Goal: Task Accomplishment & Management: Manage account settings

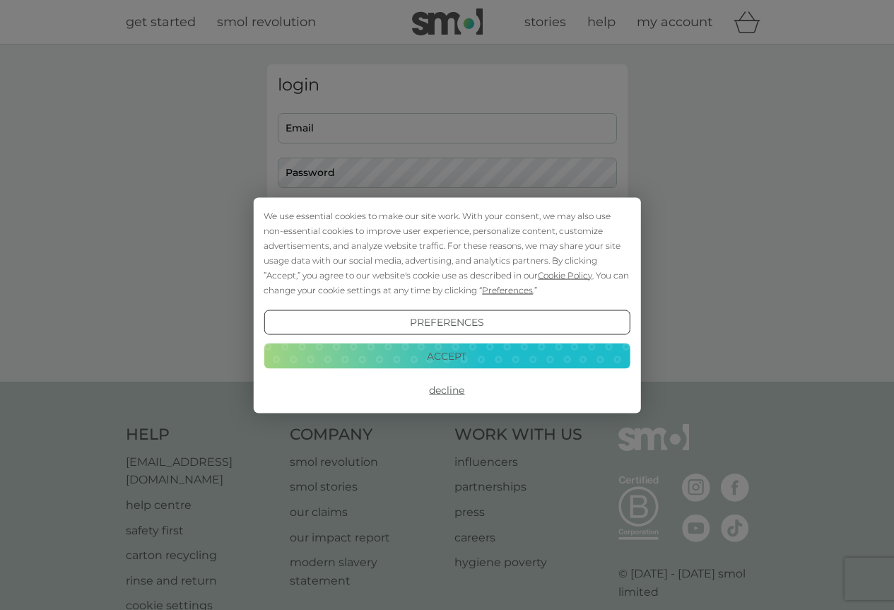
click at [455, 389] on button "Decline" at bounding box center [447, 389] width 366 height 25
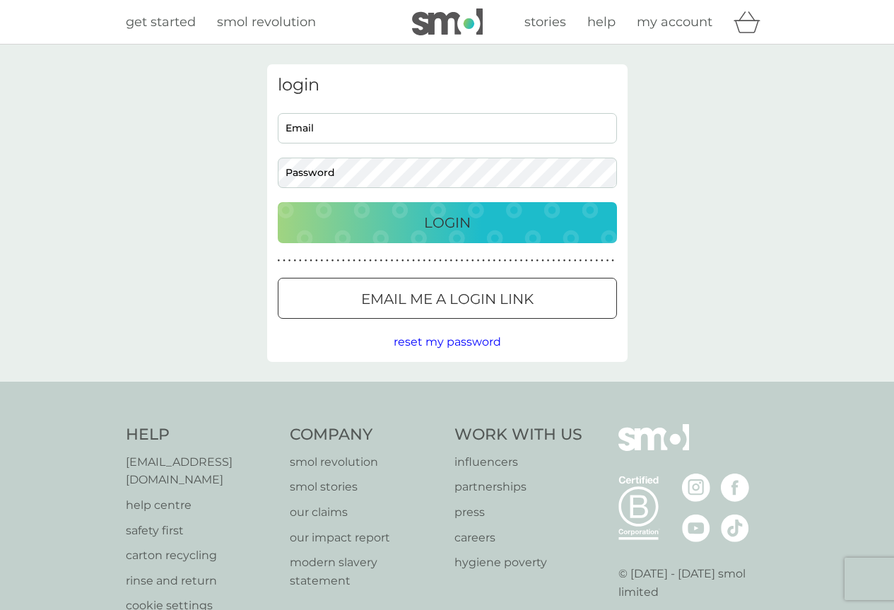
click at [307, 128] on input "Email" at bounding box center [447, 128] width 339 height 30
click at [329, 122] on input "Email" at bounding box center [447, 128] width 339 height 30
type input "jean@jeangreenwaycole.plus.com"
click at [475, 222] on div "Login" at bounding box center [447, 222] width 311 height 23
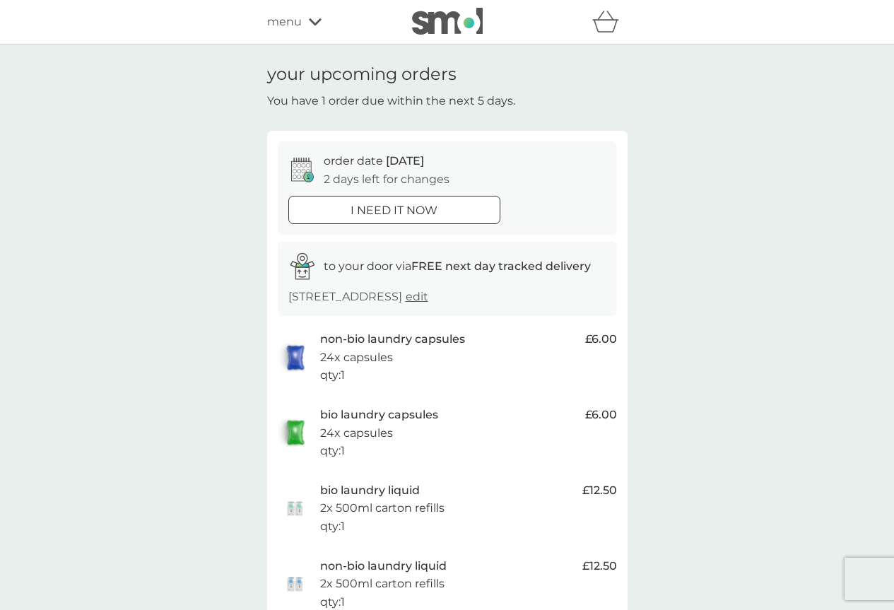
click at [428, 296] on span "edit" at bounding box center [417, 296] width 23 height 13
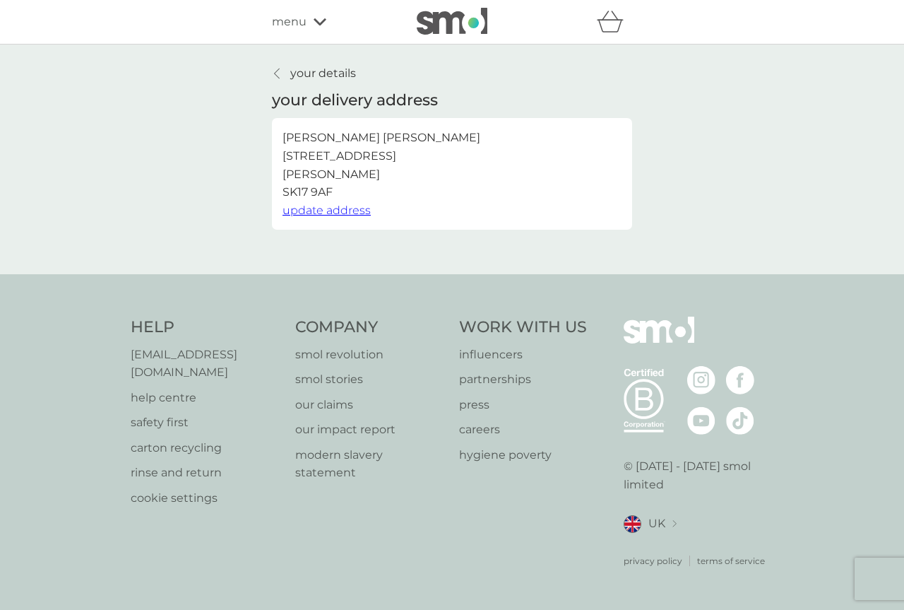
click at [312, 22] on div "menu" at bounding box center [332, 22] width 120 height 18
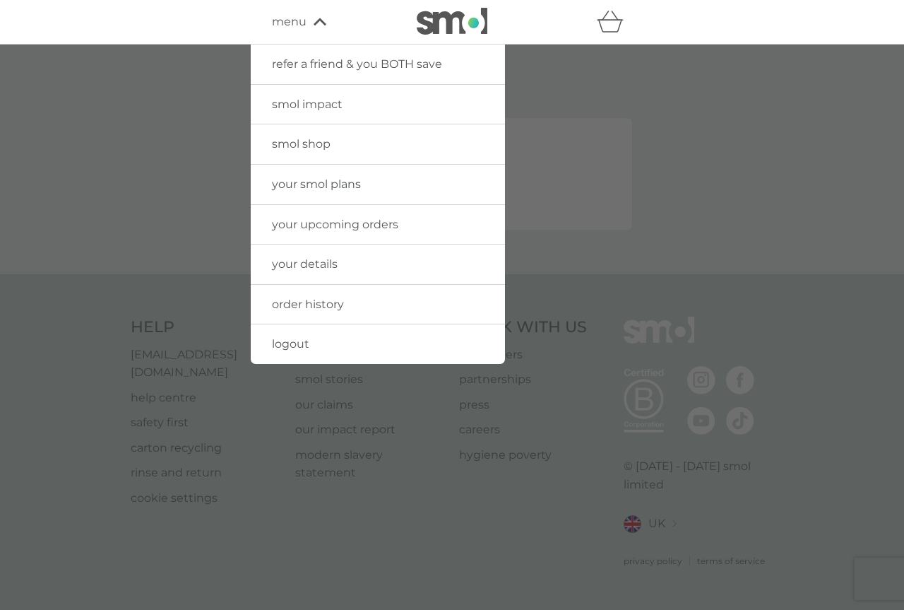
click at [346, 234] on link "your upcoming orders" at bounding box center [378, 225] width 254 height 40
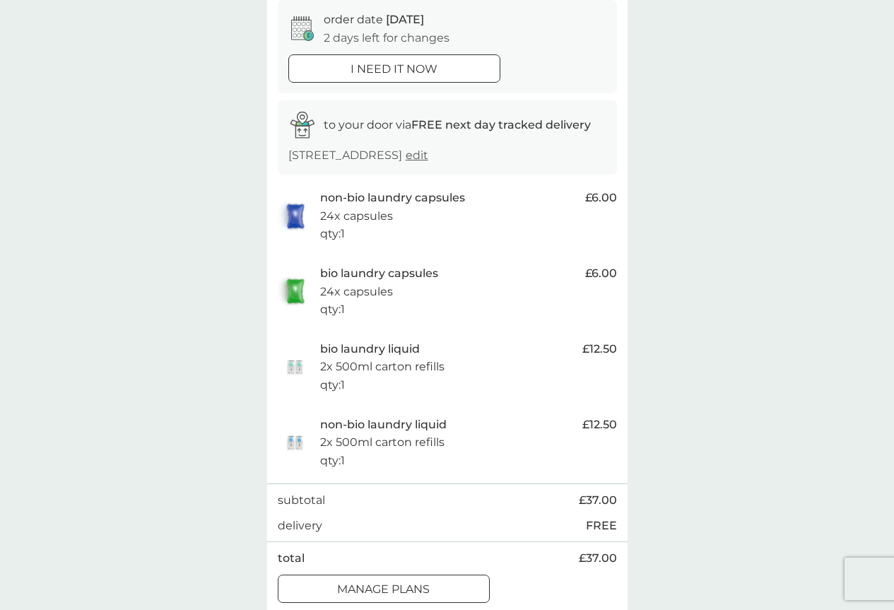
scroll to position [283, 0]
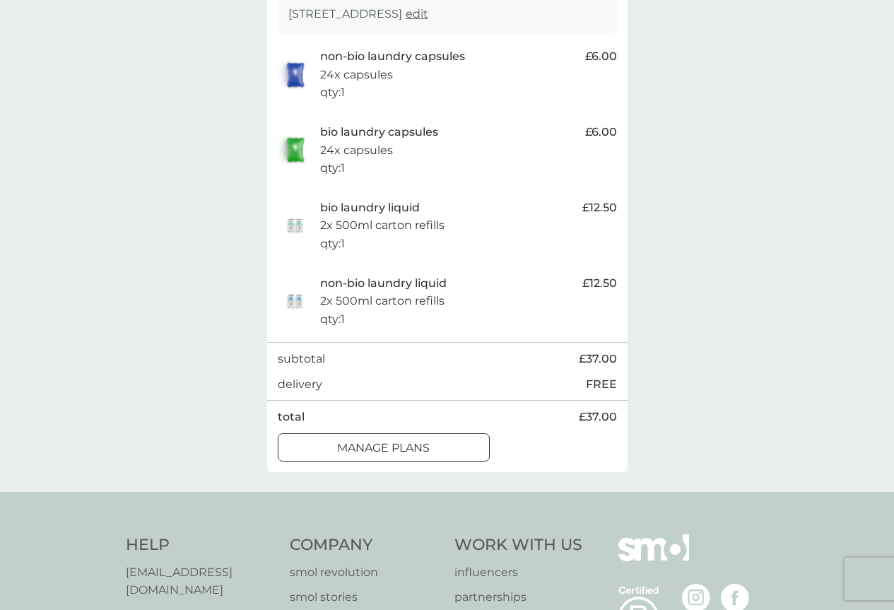
click at [401, 443] on div at bounding box center [383, 447] width 51 height 15
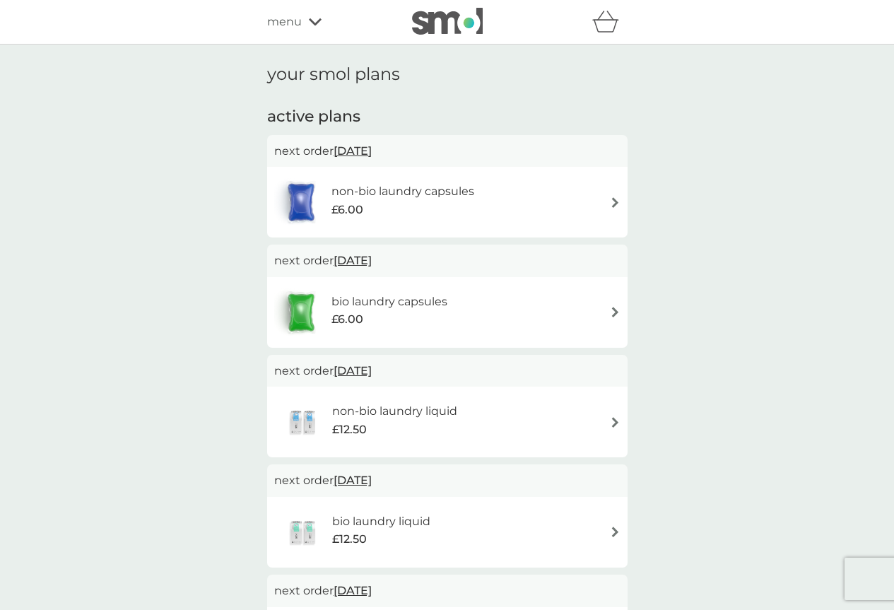
scroll to position [71, 0]
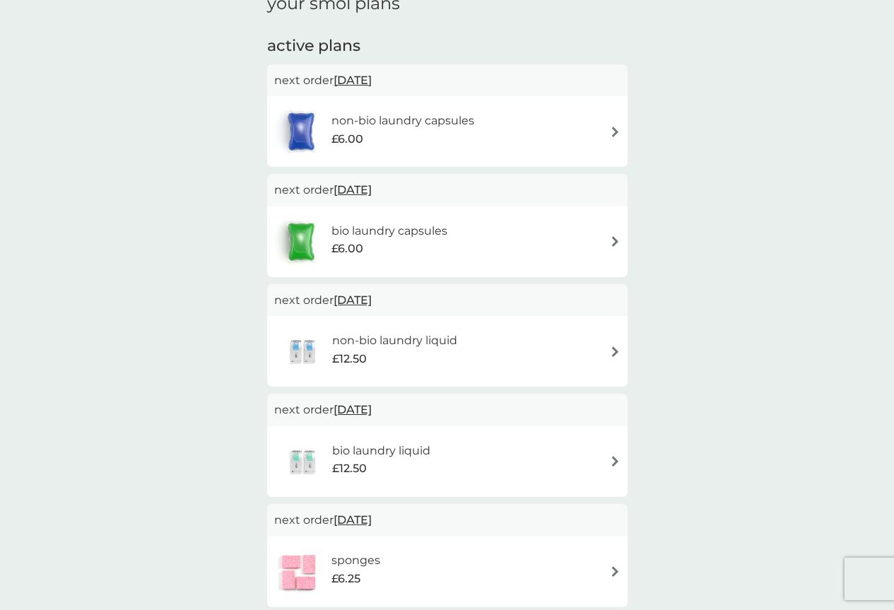
click at [613, 349] on img at bounding box center [615, 351] width 11 height 11
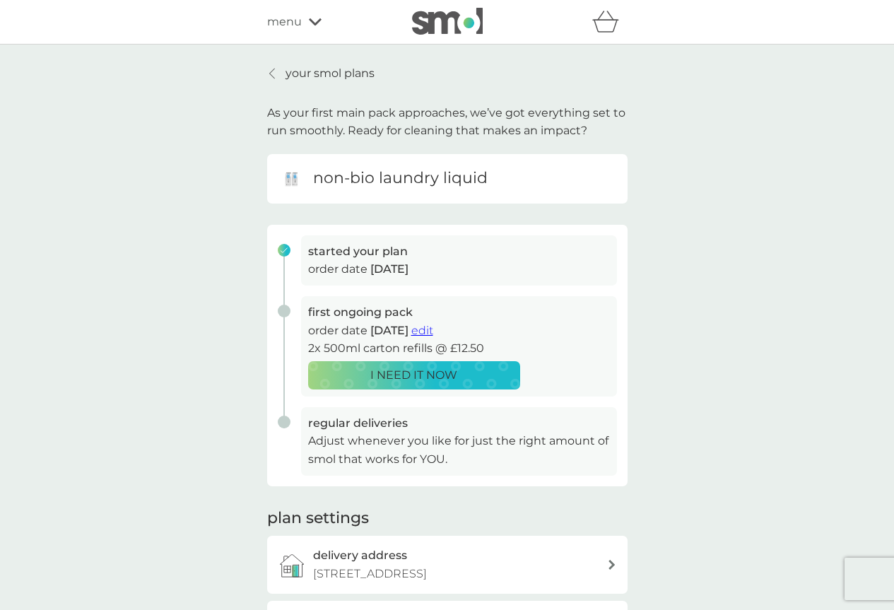
click at [433, 329] on span "edit" at bounding box center [422, 330] width 22 height 13
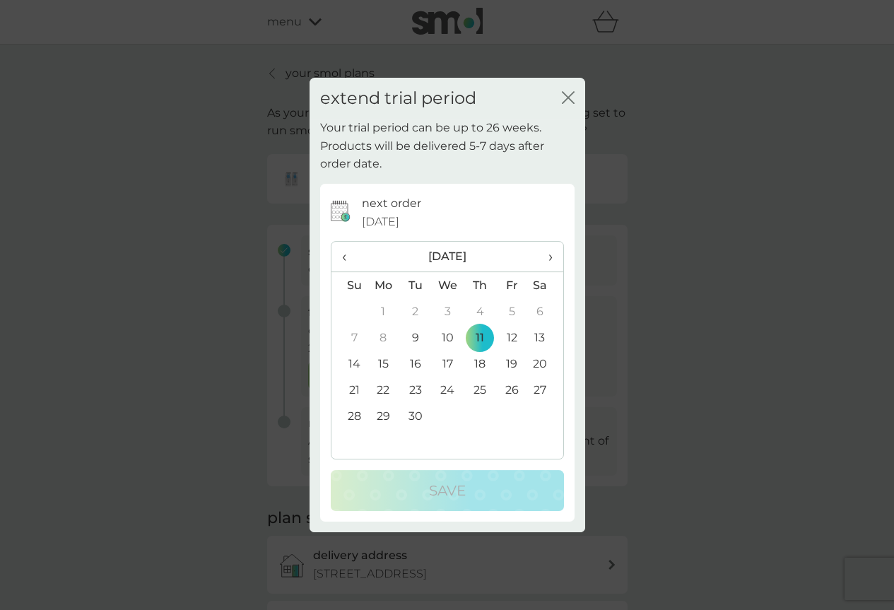
scroll to position [71, 0]
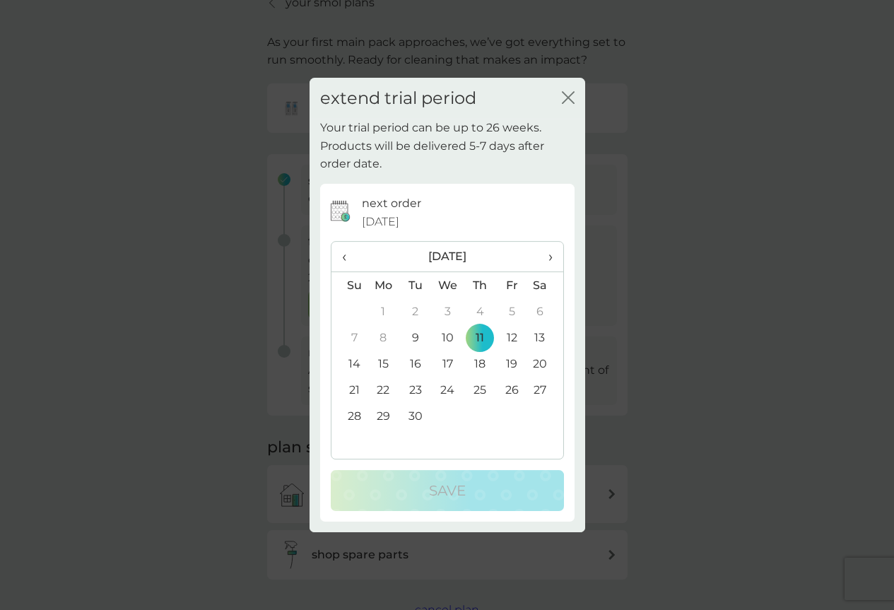
click at [553, 254] on th "›" at bounding box center [544, 257] width 35 height 30
click at [551, 254] on span "›" at bounding box center [545, 257] width 14 height 30
click at [550, 254] on span "›" at bounding box center [545, 257] width 14 height 30
click at [512, 334] on td "12" at bounding box center [512, 337] width 32 height 26
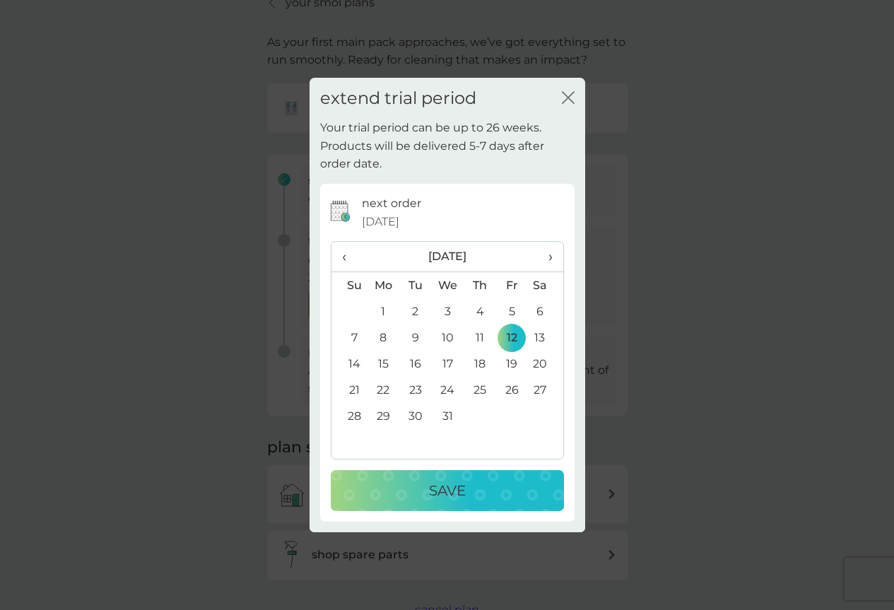
click at [455, 487] on p "Save" at bounding box center [447, 490] width 37 height 23
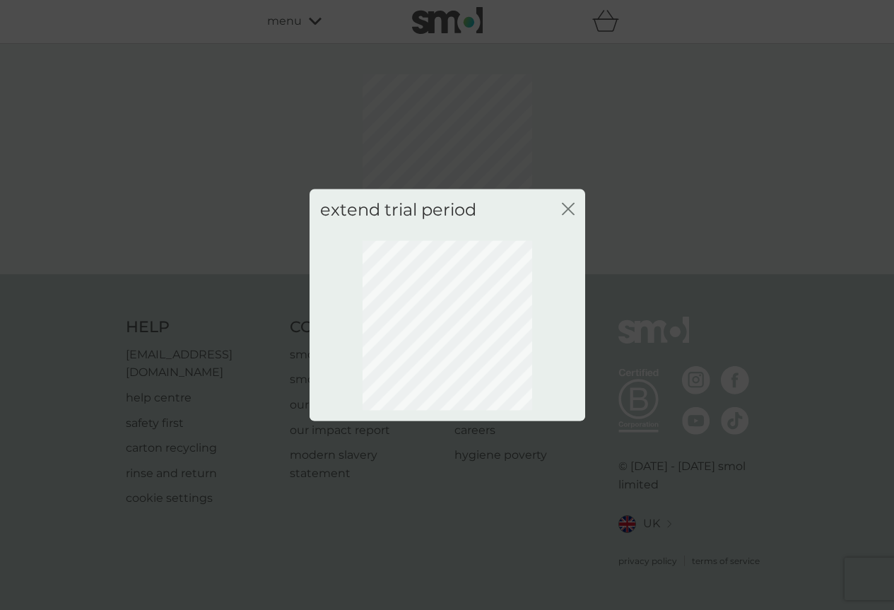
scroll to position [0, 0]
click at [572, 208] on icon "close" at bounding box center [570, 208] width 6 height 11
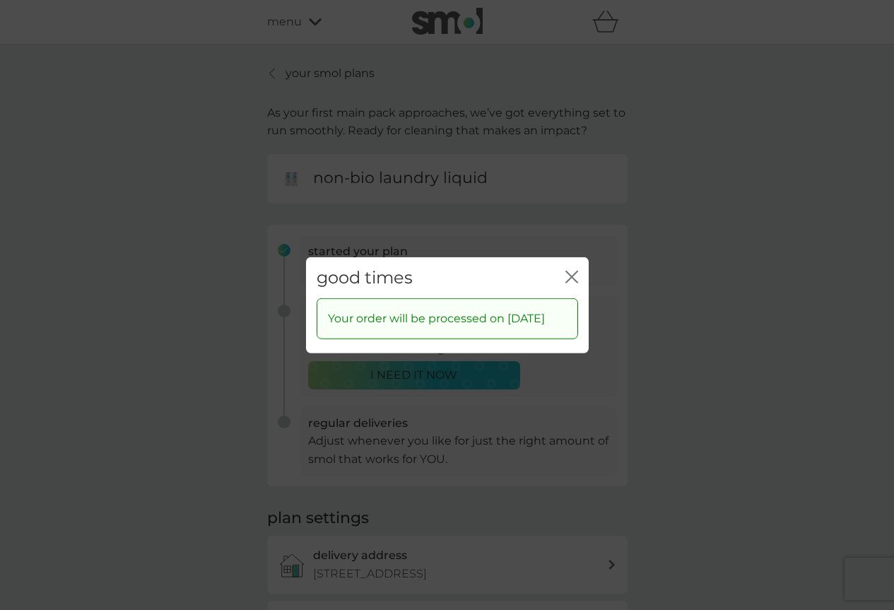
click at [567, 270] on icon "close" at bounding box center [571, 276] width 13 height 13
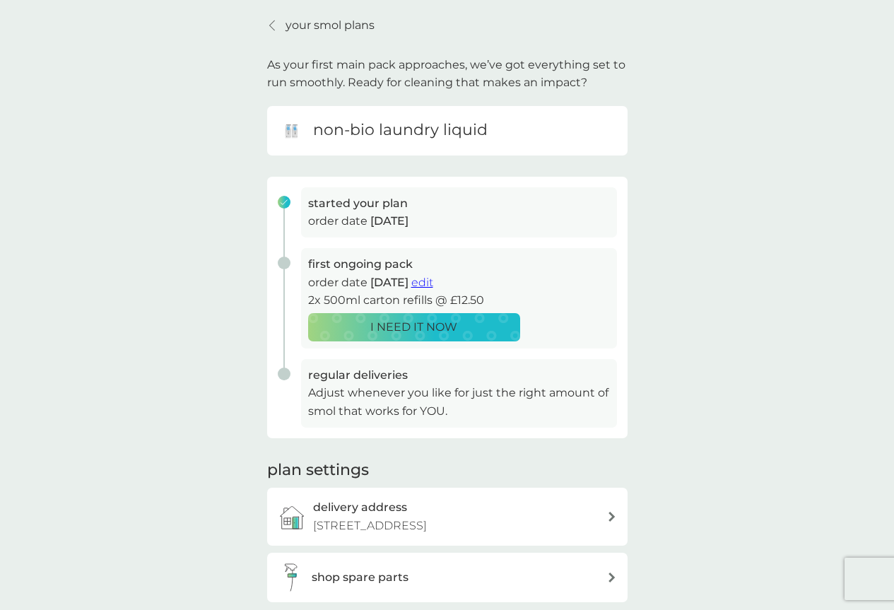
scroll to position [141, 0]
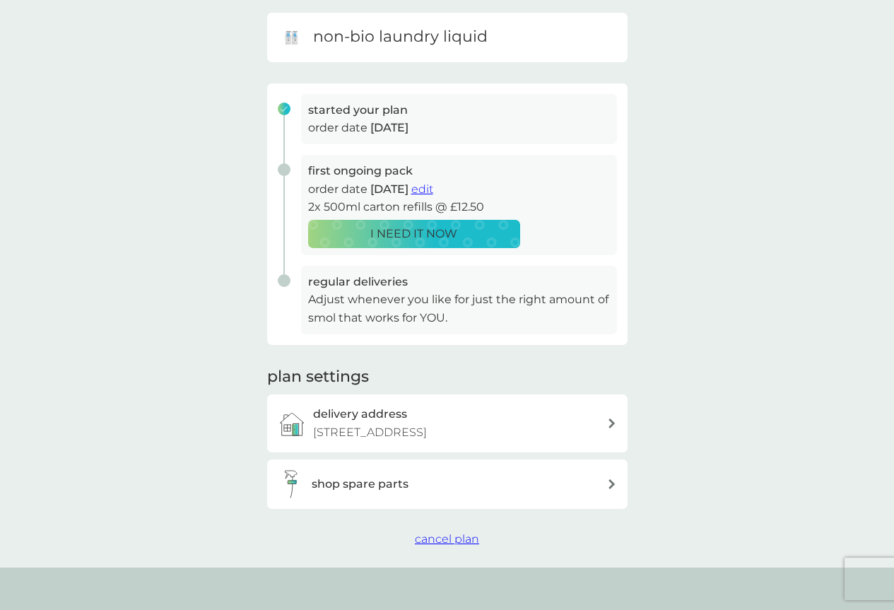
click at [449, 540] on span "cancel plan" at bounding box center [447, 538] width 64 height 13
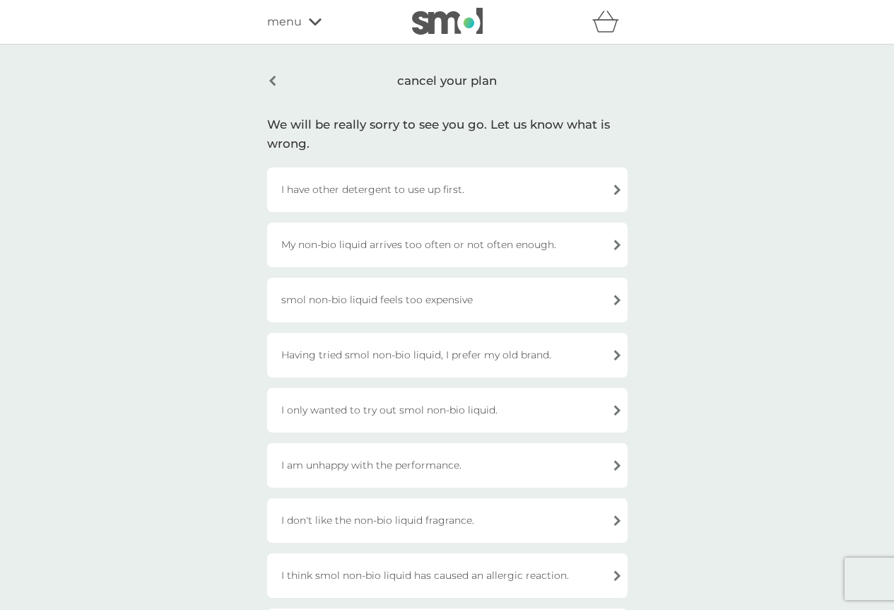
click at [615, 243] on div "My non-bio liquid arrives too often or not often enough." at bounding box center [447, 245] width 360 height 45
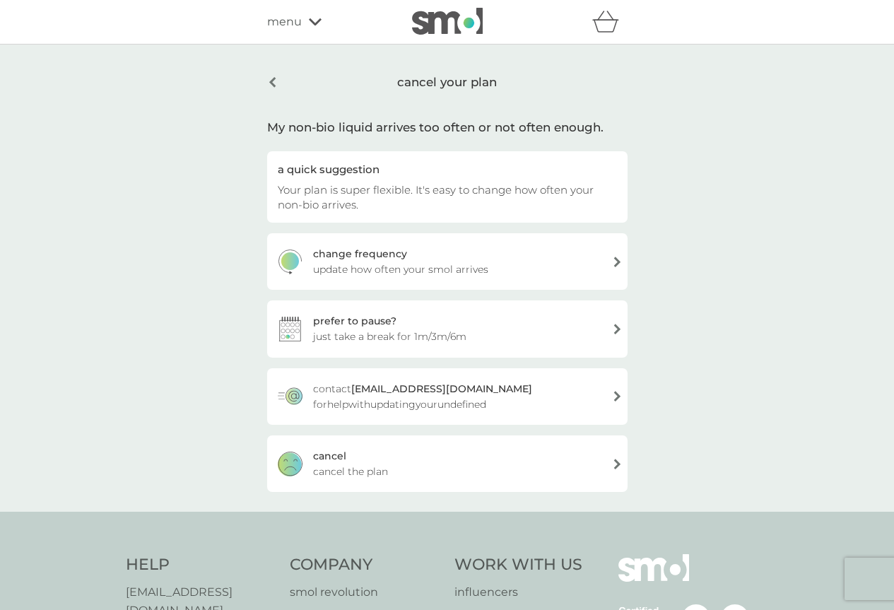
click at [360, 321] on div "prefer to pause?" at bounding box center [354, 321] width 83 height 16
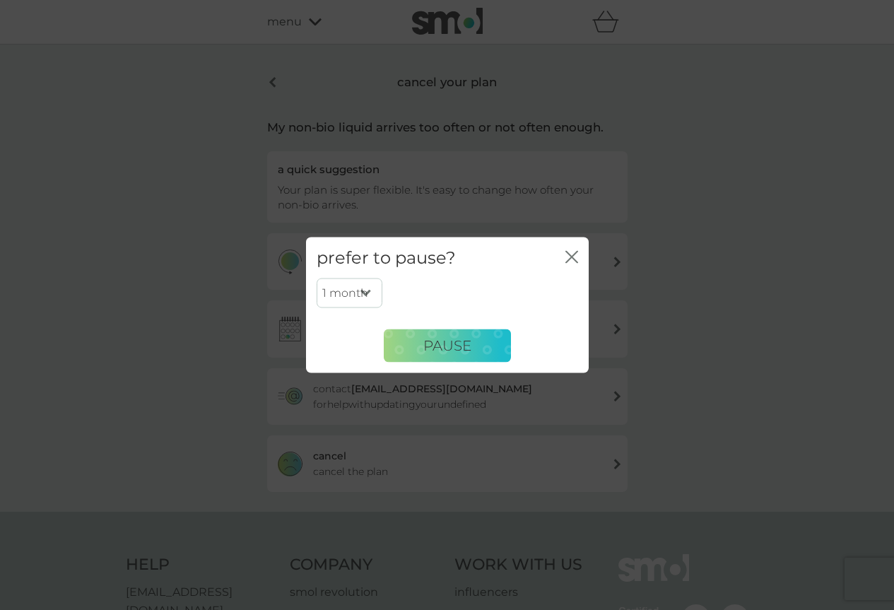
click at [365, 293] on select "1 month 3 months 6 months" at bounding box center [350, 293] width 66 height 30
select select "3"
click at [317, 278] on select "1 month 3 months 6 months" at bounding box center [350, 293] width 66 height 30
click at [461, 342] on span "PAUSE" at bounding box center [447, 345] width 48 height 17
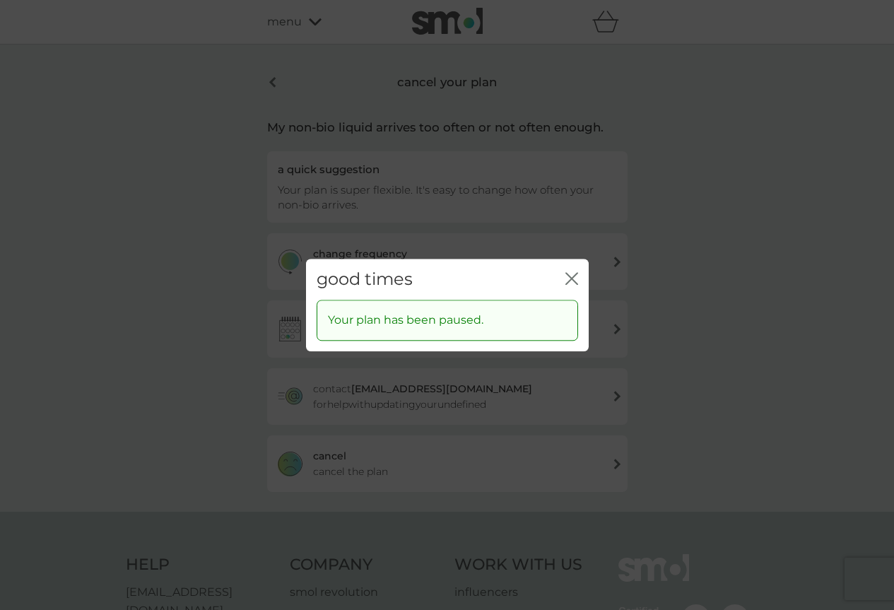
click at [573, 278] on icon "close" at bounding box center [571, 278] width 13 height 13
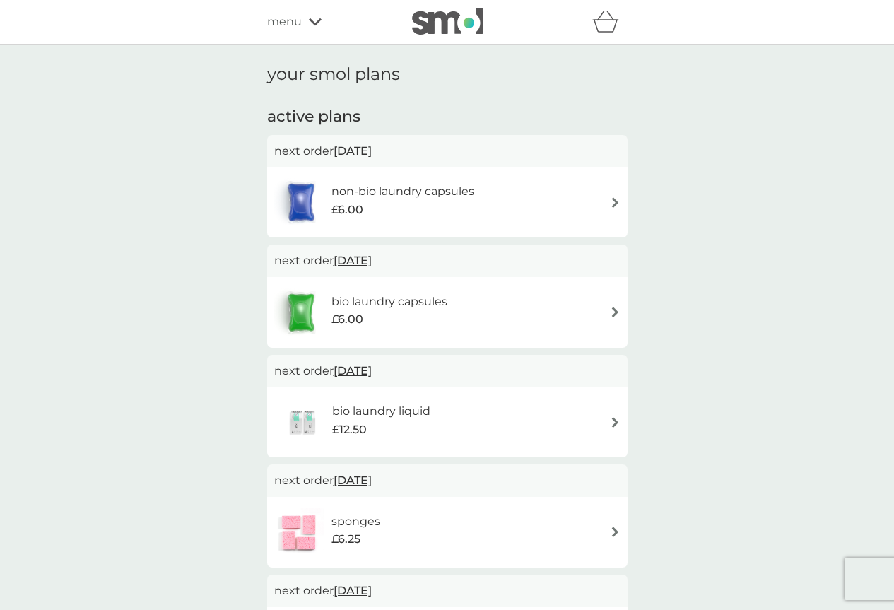
scroll to position [141, 0]
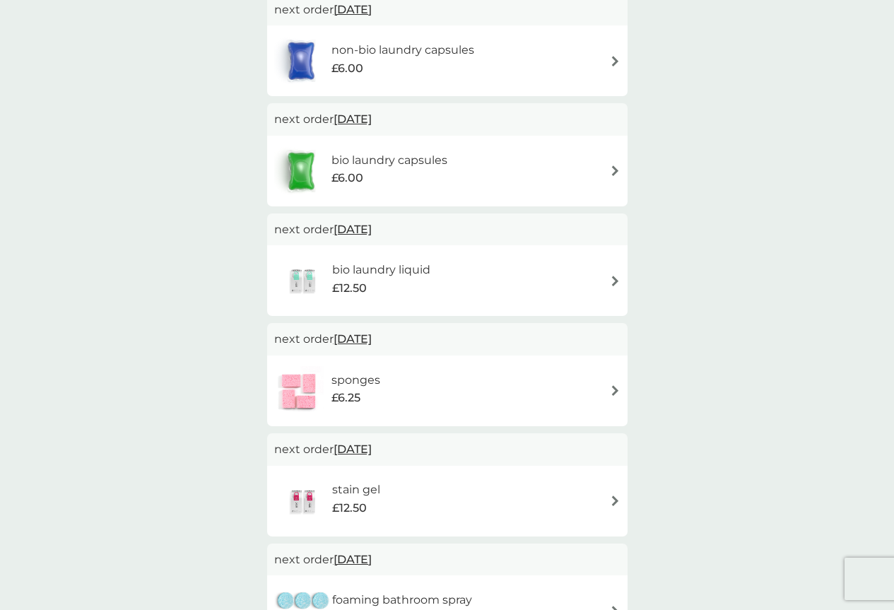
click at [615, 281] on img at bounding box center [615, 281] width 11 height 11
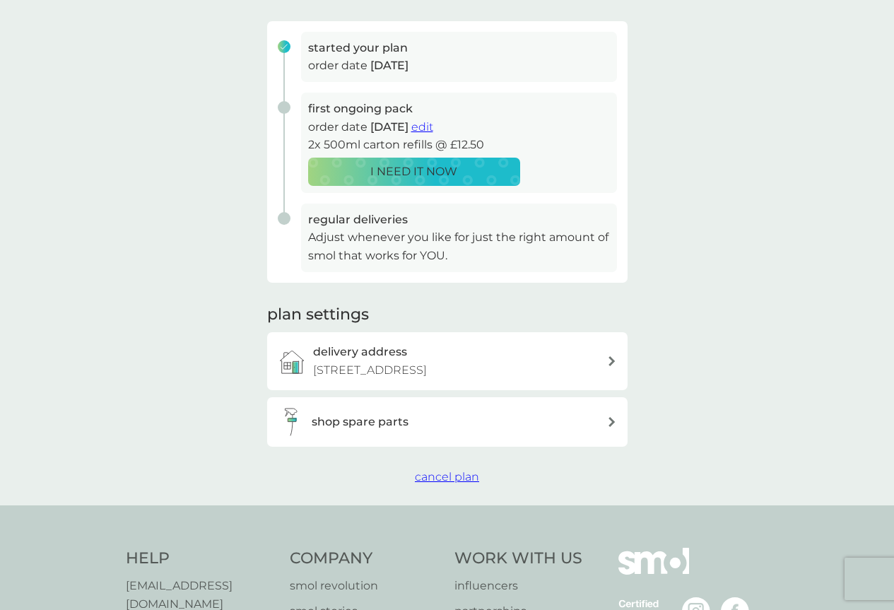
scroll to position [212, 0]
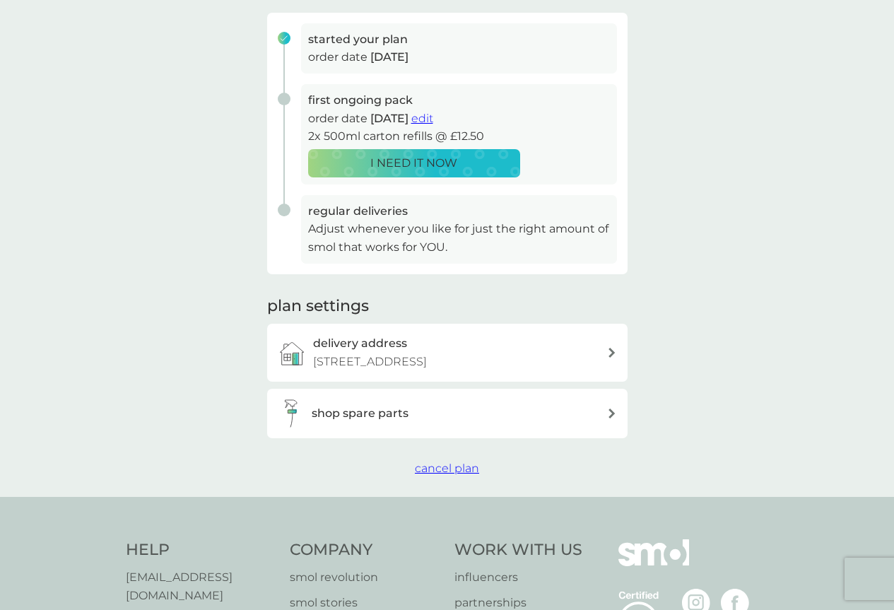
click at [439, 467] on span "cancel plan" at bounding box center [447, 467] width 64 height 13
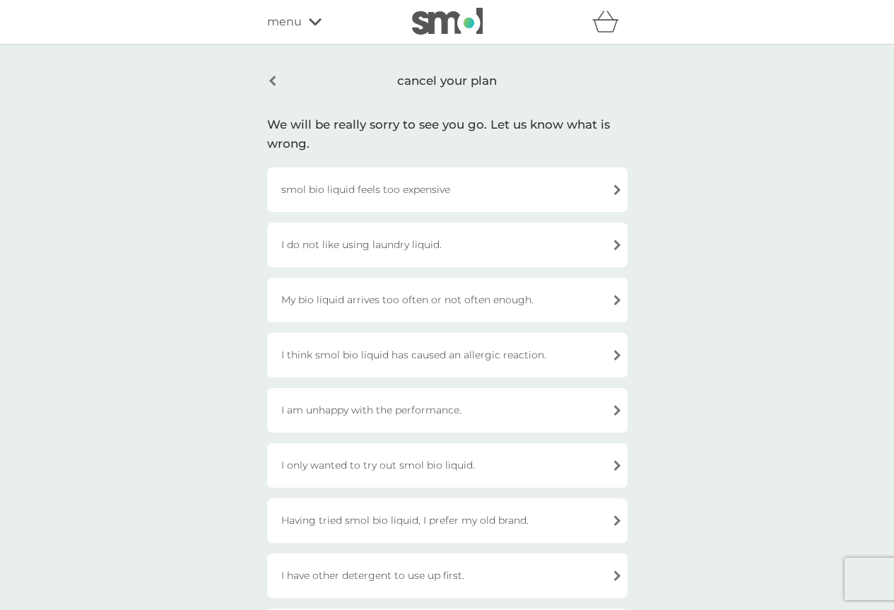
click at [613, 295] on div "My bio liquid arrives too often or not often enough." at bounding box center [447, 300] width 360 height 45
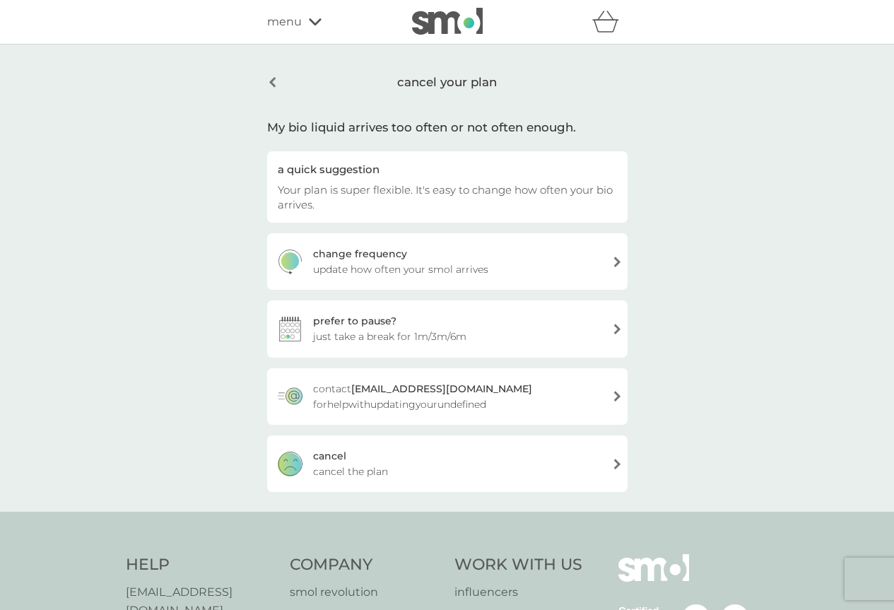
click at [347, 317] on div "prefer to pause?" at bounding box center [354, 321] width 83 height 16
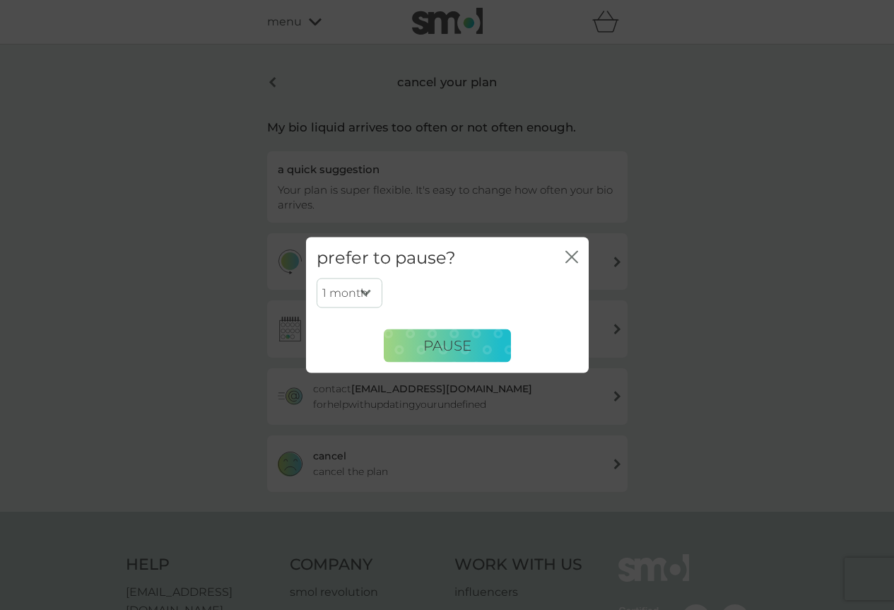
click at [366, 290] on select "1 month 3 months 6 months" at bounding box center [350, 293] width 66 height 30
select select "3"
click at [317, 278] on select "1 month 3 months 6 months" at bounding box center [350, 293] width 66 height 30
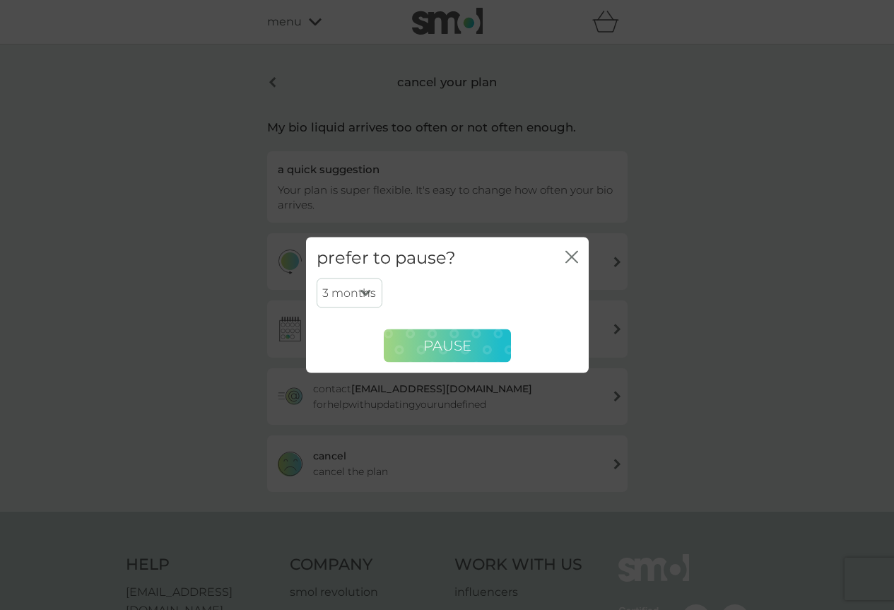
click at [454, 338] on button "PAUSE" at bounding box center [447, 346] width 127 height 34
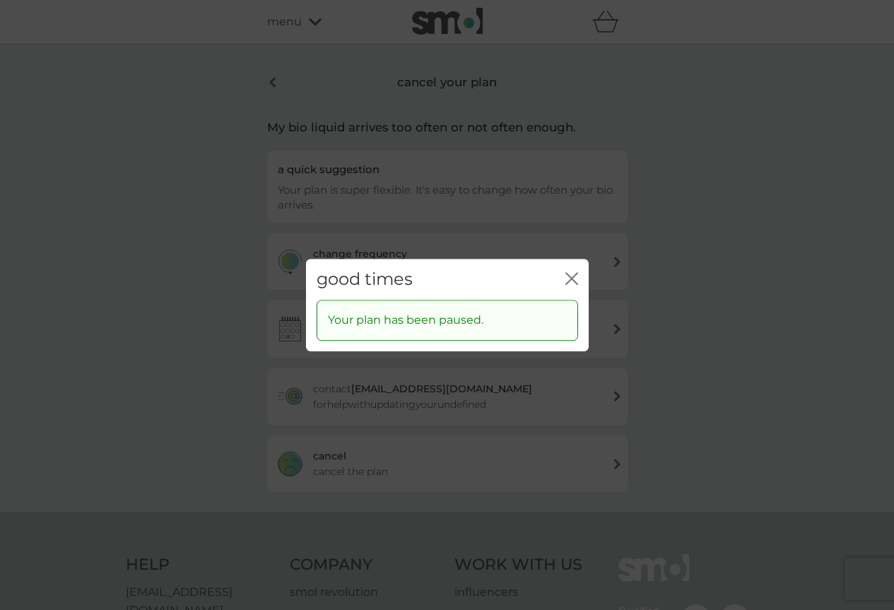
click at [575, 276] on icon "close" at bounding box center [571, 278] width 13 height 13
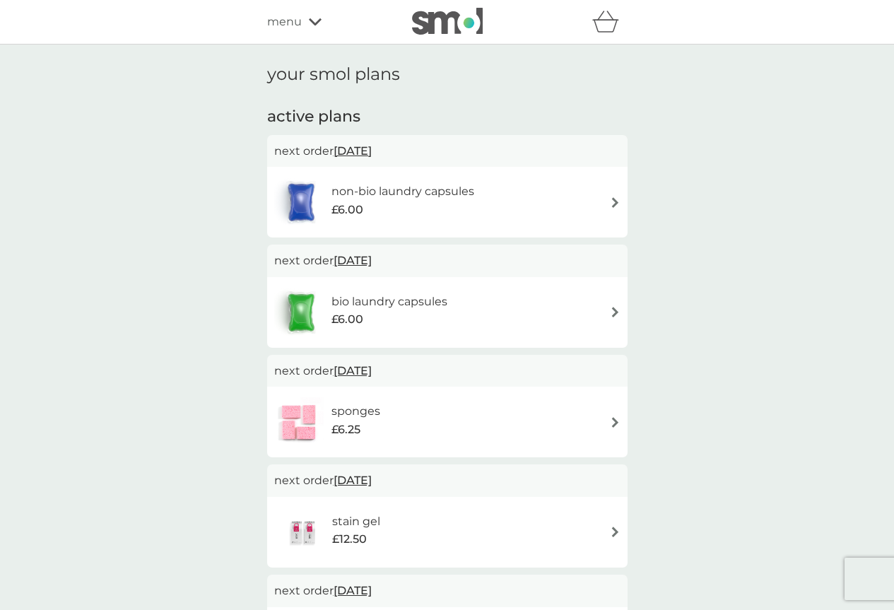
click at [614, 423] on img at bounding box center [615, 422] width 11 height 11
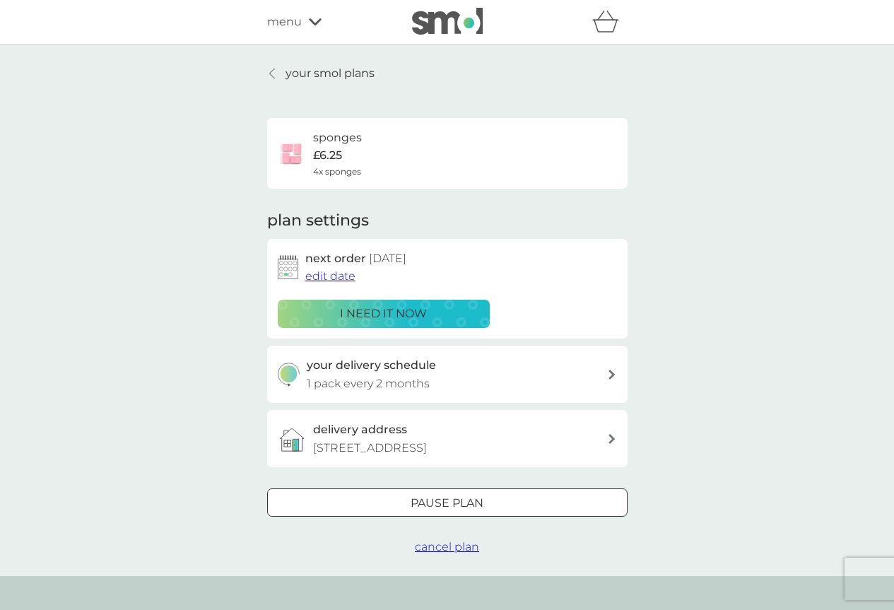
click at [450, 546] on span "cancel plan" at bounding box center [447, 546] width 64 height 13
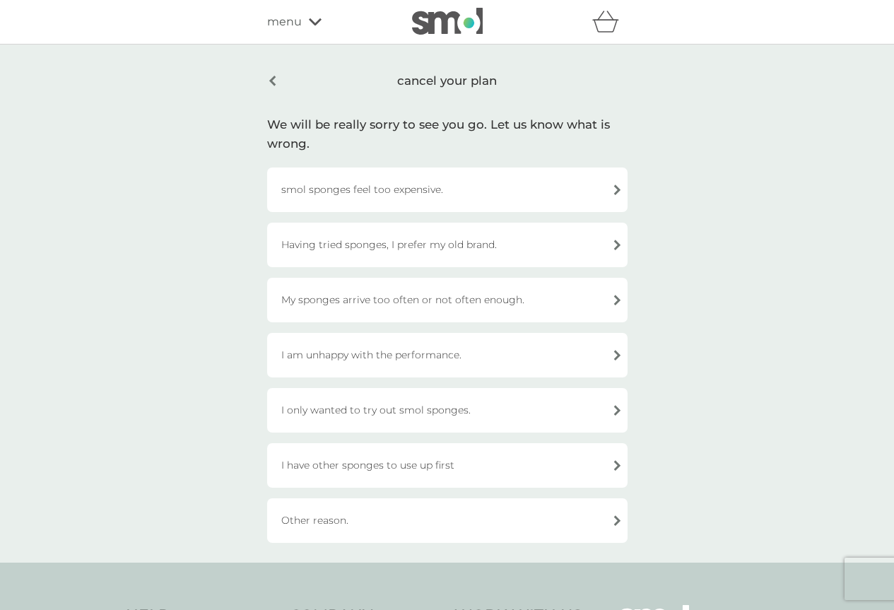
click at [616, 466] on div "I have other sponges to use up first" at bounding box center [447, 465] width 360 height 45
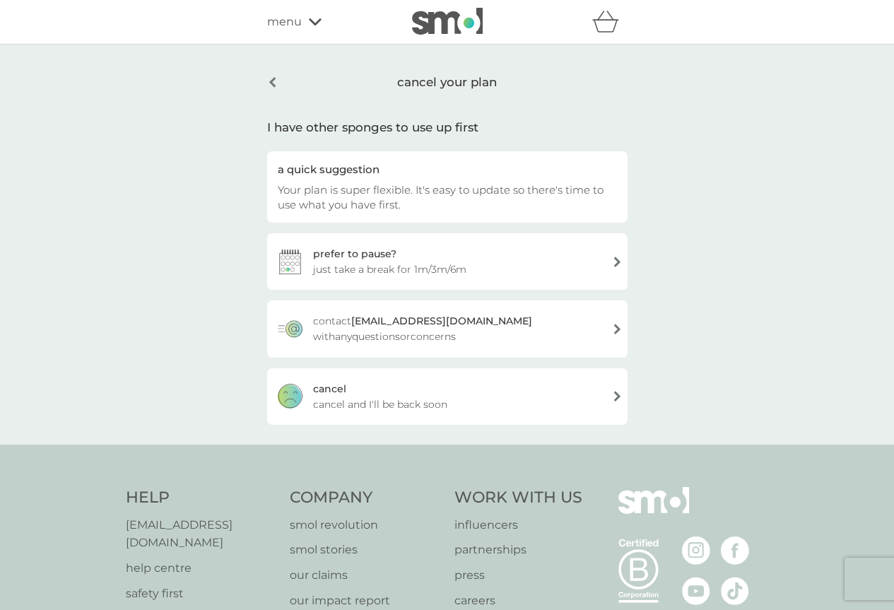
click at [324, 389] on div "cancel" at bounding box center [329, 389] width 33 height 16
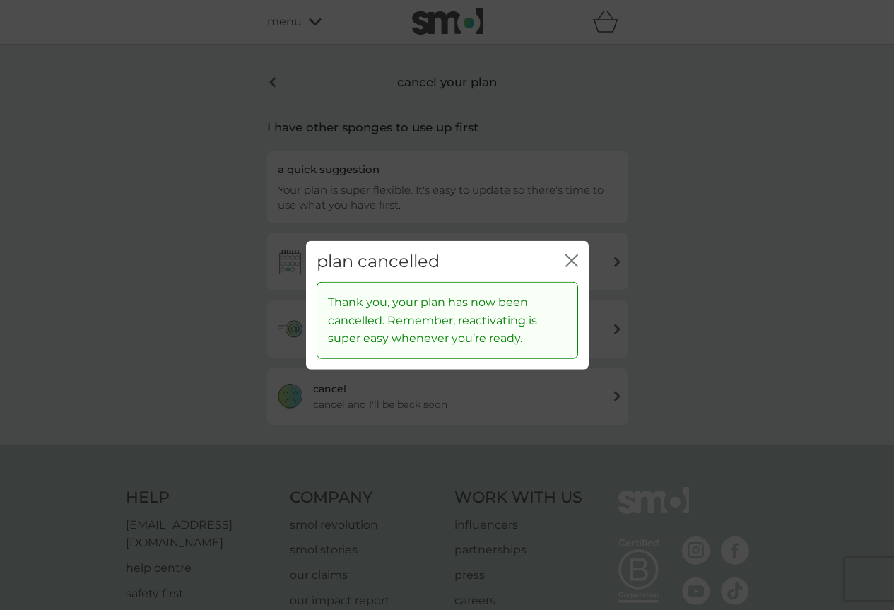
click at [571, 257] on icon "close" at bounding box center [571, 260] width 13 height 13
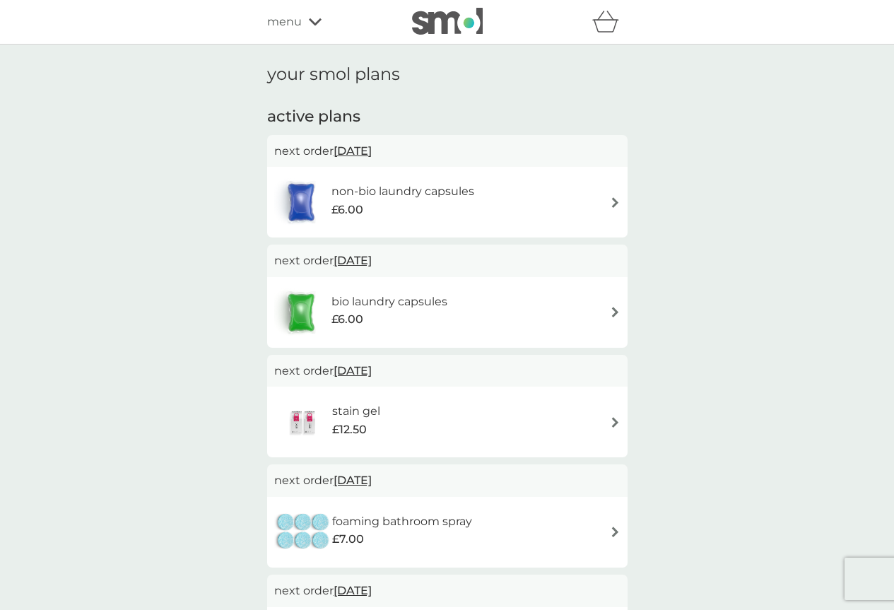
click at [296, 23] on span "menu" at bounding box center [284, 22] width 35 height 18
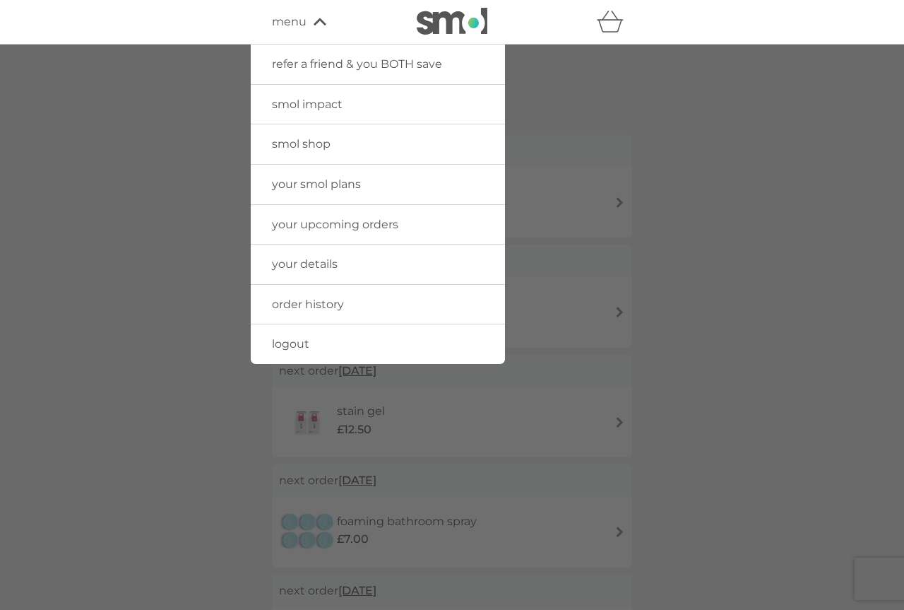
click at [343, 221] on span "your upcoming orders" at bounding box center [335, 224] width 126 height 13
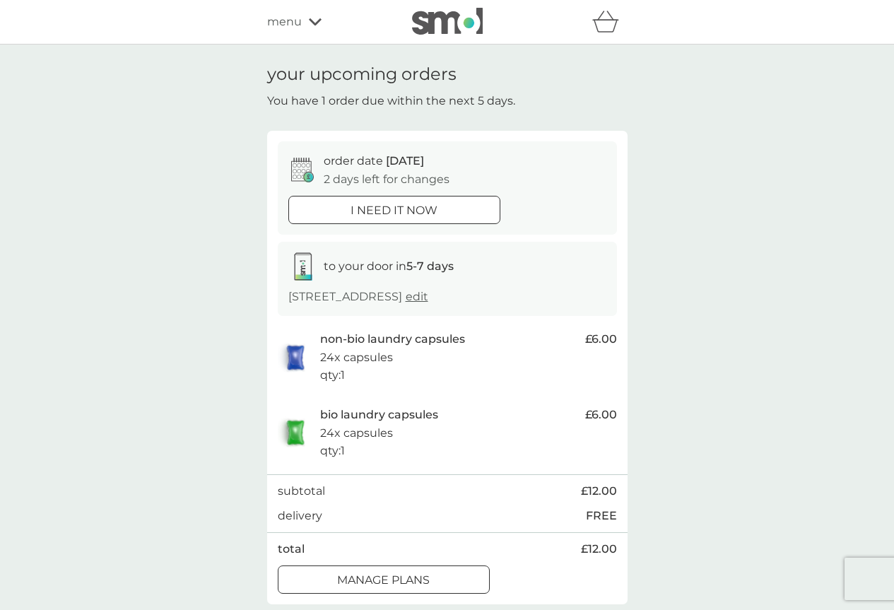
click at [310, 24] on icon at bounding box center [315, 22] width 13 height 8
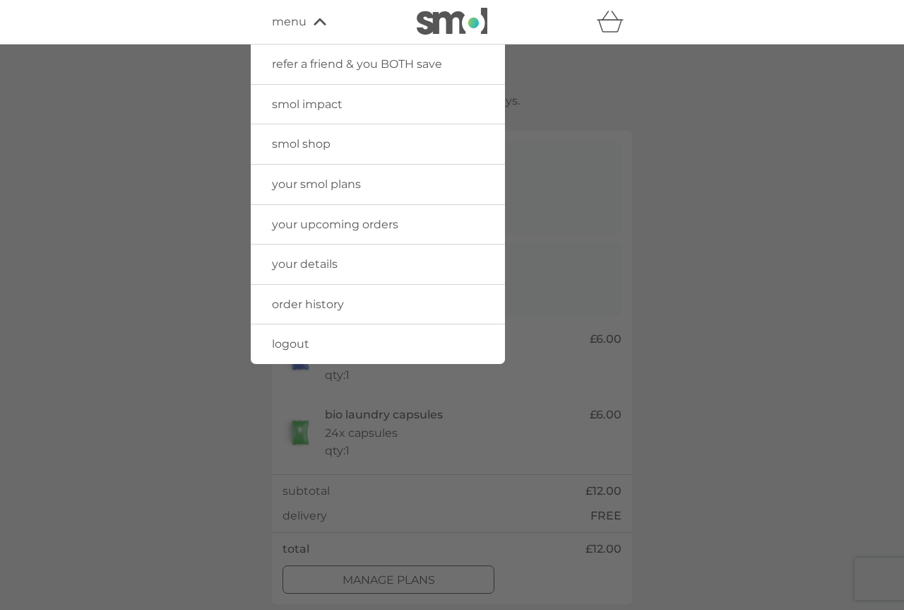
click at [276, 339] on span "logout" at bounding box center [290, 343] width 37 height 13
